Goal: Task Accomplishment & Management: Complete application form

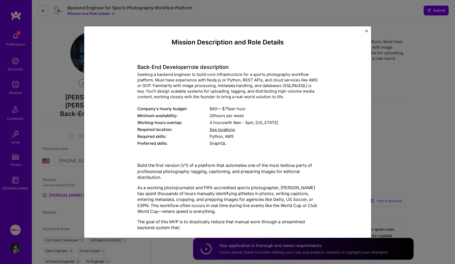
select select "US"
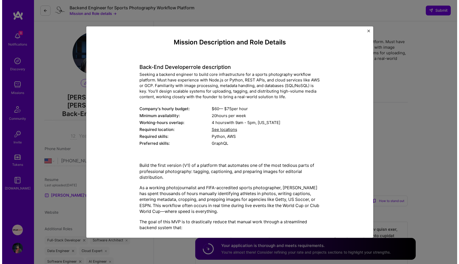
scroll to position [247, 0]
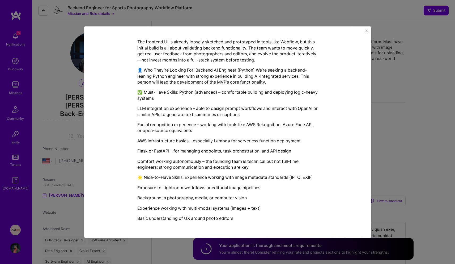
click at [406, 85] on div "Mission Description and Role Details Back-End Developer role description Seekin…" at bounding box center [227, 132] width 455 height 264
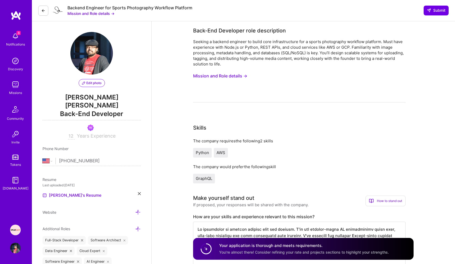
click at [14, 37] on img at bounding box center [15, 36] width 11 height 11
click at [14, 37] on div "8 Notifications Discovery Missions Community Invite Tokens [DOMAIN_NAME]" at bounding box center [16, 110] width 32 height 161
click at [14, 37] on img at bounding box center [15, 36] width 11 height 11
click at [16, 227] on img at bounding box center [15, 229] width 11 height 11
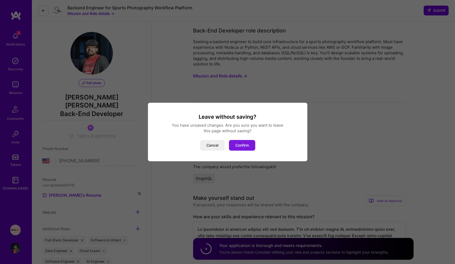
click at [249, 146] on button "Confirm" at bounding box center [242, 145] width 26 height 11
